Goal: Information Seeking & Learning: Learn about a topic

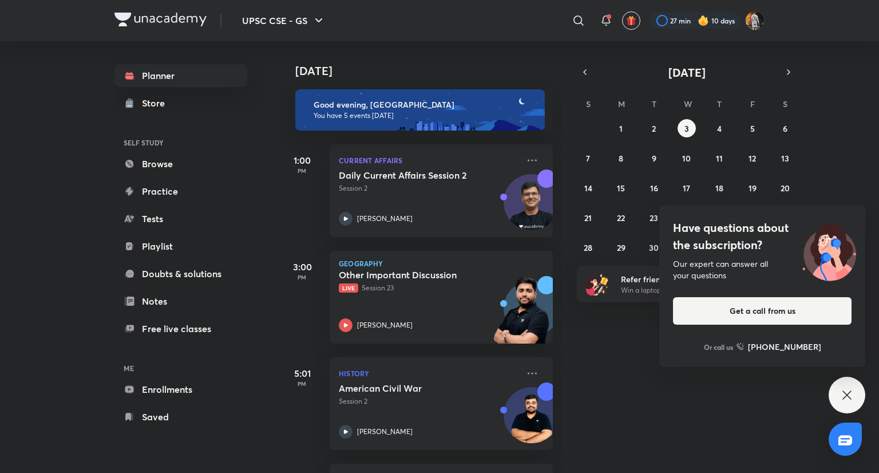
scroll to position [146, 0]
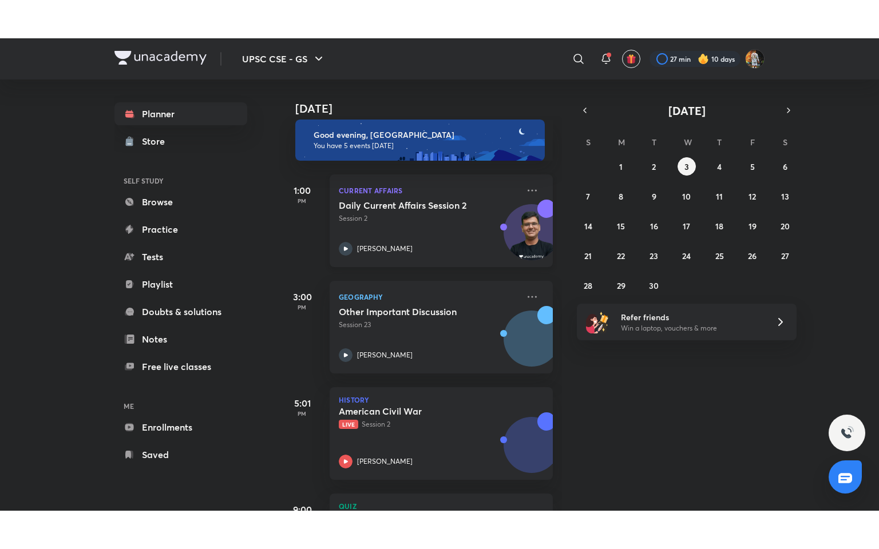
scroll to position [6, 0]
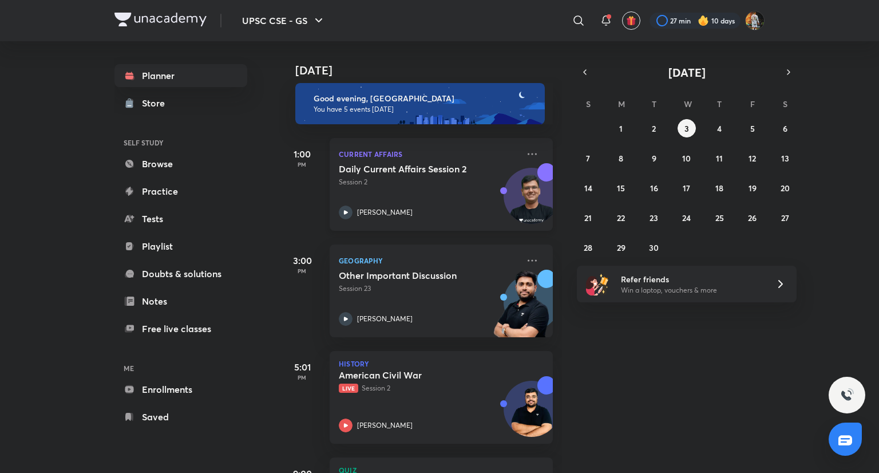
click at [389, 213] on p "Chandramouli Choudhary" at bounding box center [385, 212] width 56 height 10
click at [383, 310] on div "Other Important Discussion Session 23 Sudarshan Gurjar" at bounding box center [429, 298] width 180 height 56
